Goal: Information Seeking & Learning: Learn about a topic

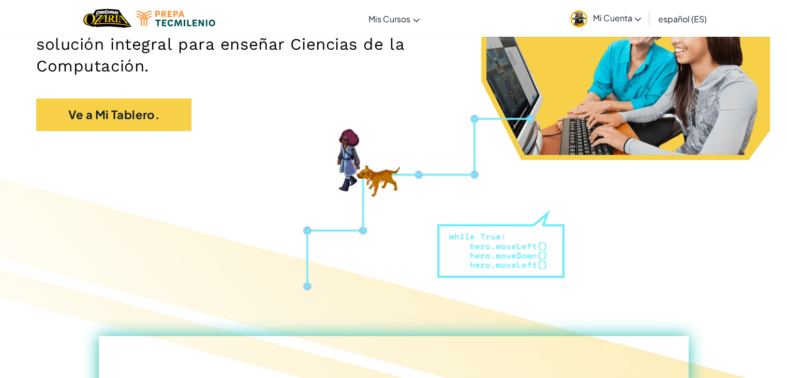
scroll to position [194, 0]
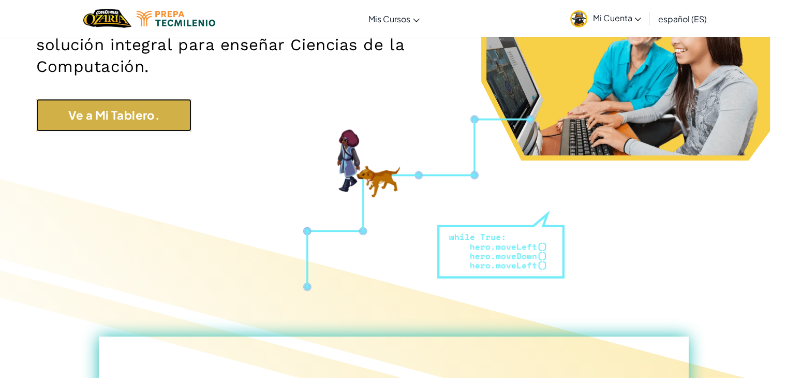
click at [137, 129] on link "Ve a Mi Tablero." at bounding box center [113, 115] width 155 height 33
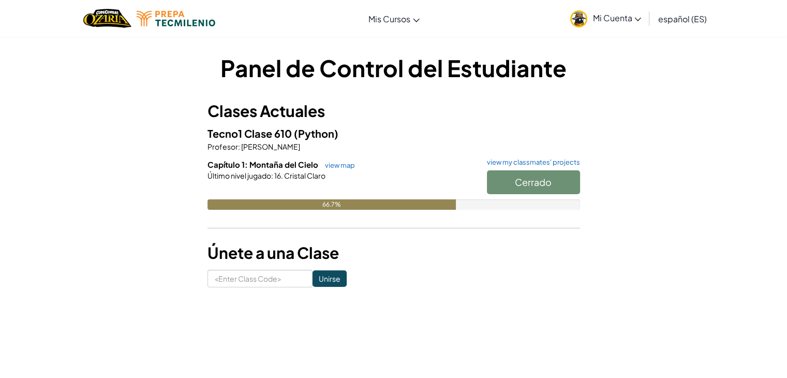
click at [510, 179] on div "Cerrado" at bounding box center [528, 184] width 103 height 29
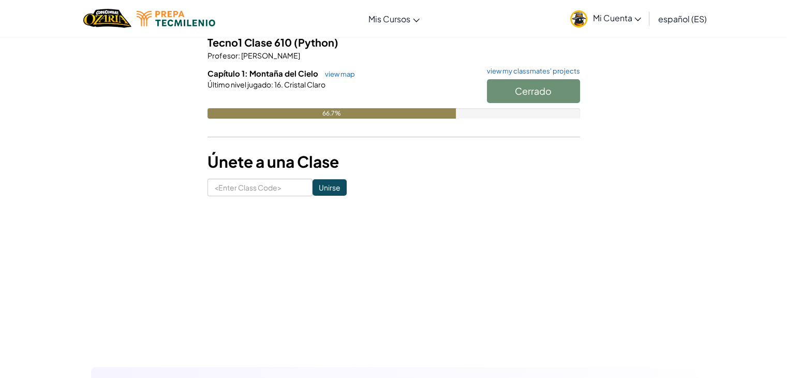
scroll to position [88, 0]
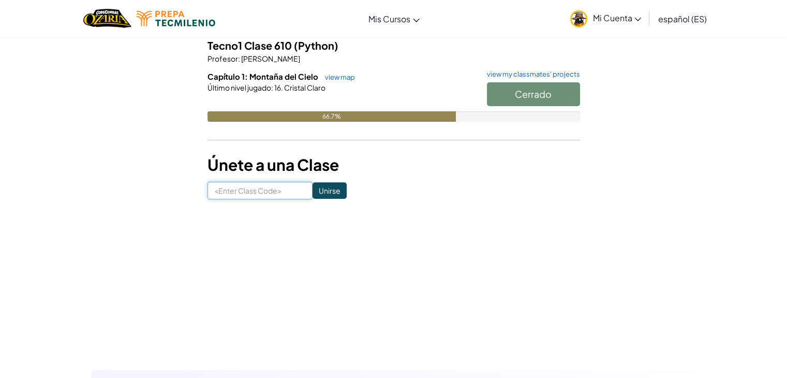
click at [257, 190] on input at bounding box center [260, 191] width 105 height 18
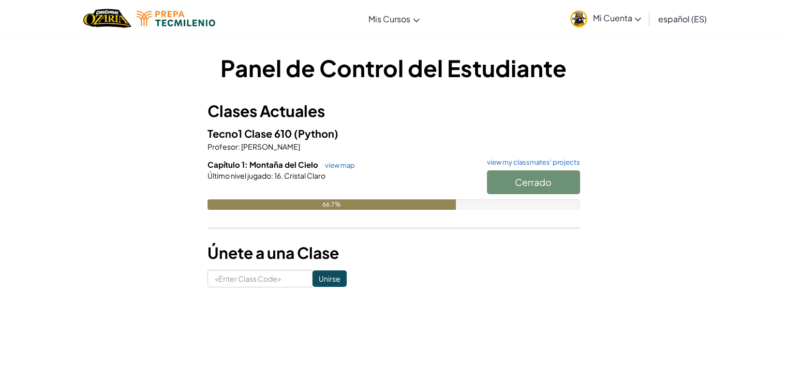
click at [369, 198] on div at bounding box center [394, 190] width 373 height 19
click at [342, 166] on link "view map" at bounding box center [337, 165] width 35 height 8
